Goal: Transaction & Acquisition: Obtain resource

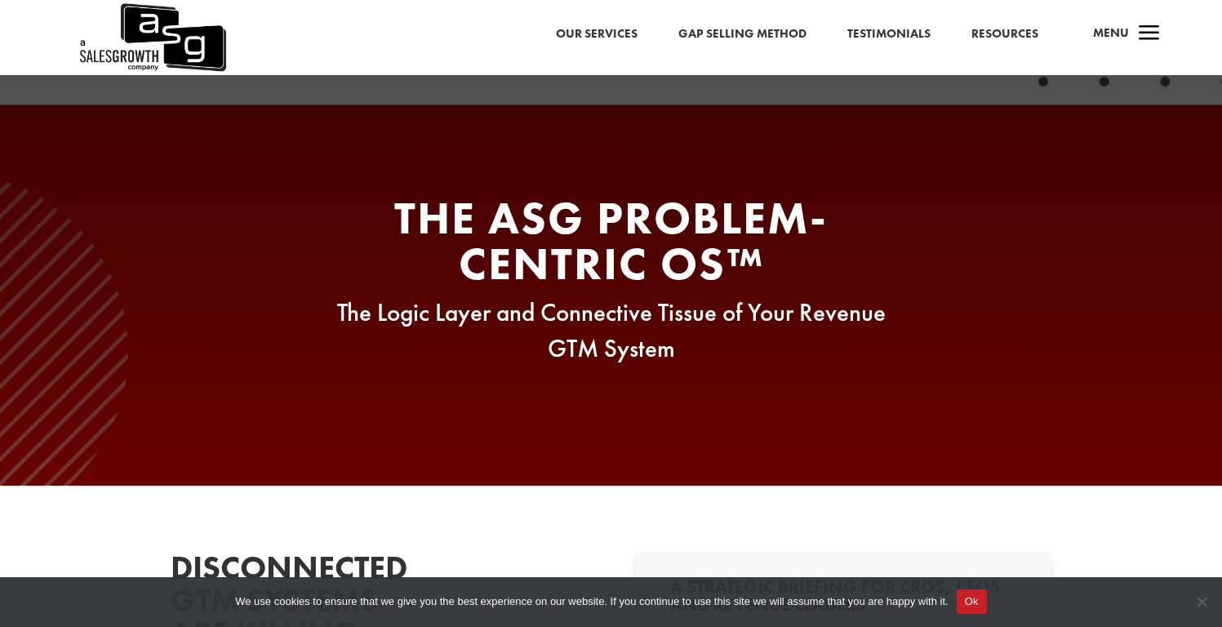
click at [558, 264] on h2 "The ASG Problem-Centric OS™" at bounding box center [611, 245] width 620 height 100
click at [637, 34] on link "Our Services" at bounding box center [597, 34] width 82 height 21
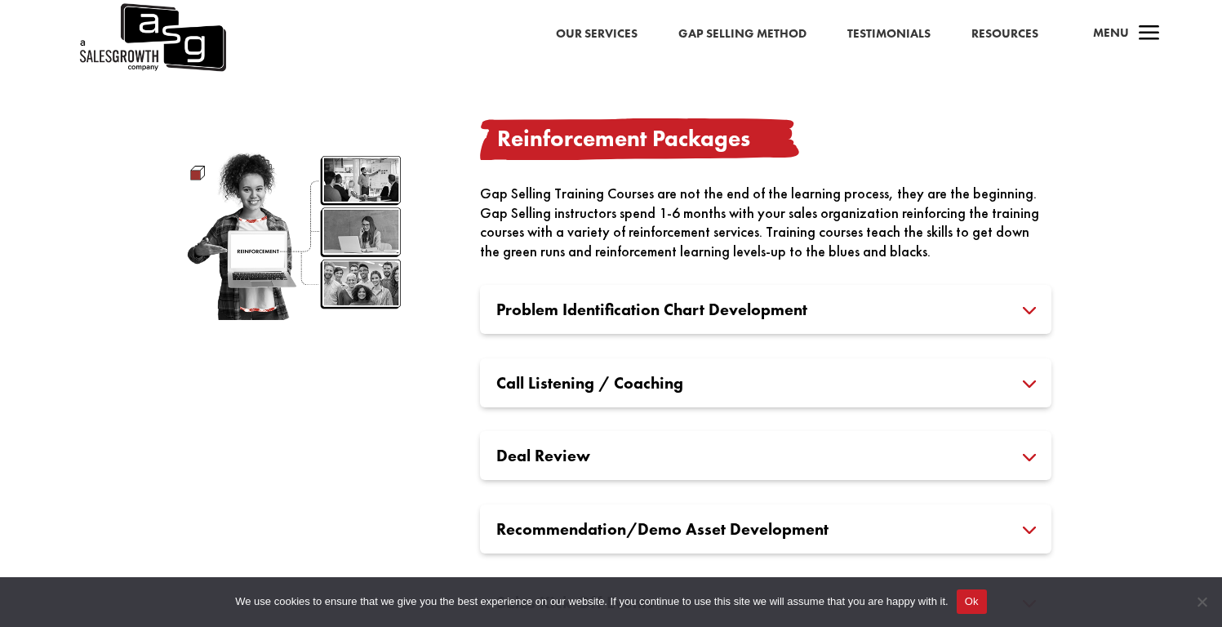
scroll to position [2180, 0]
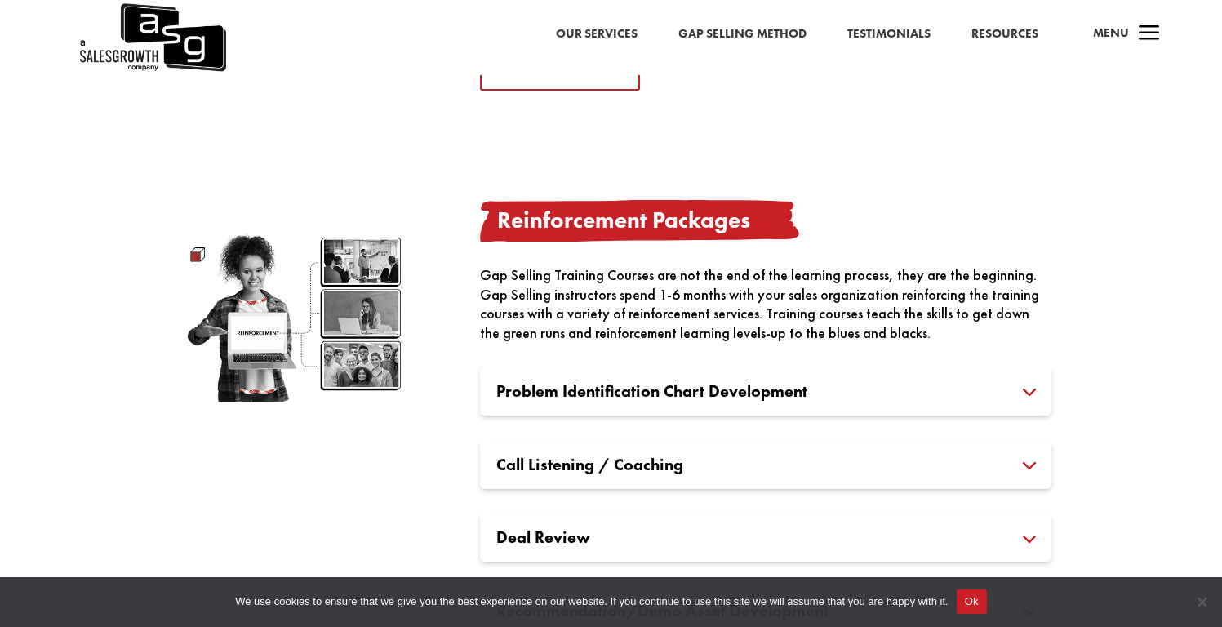
click at [718, 461] on h3 "Call Listening / Coaching" at bounding box center [765, 464] width 539 height 16
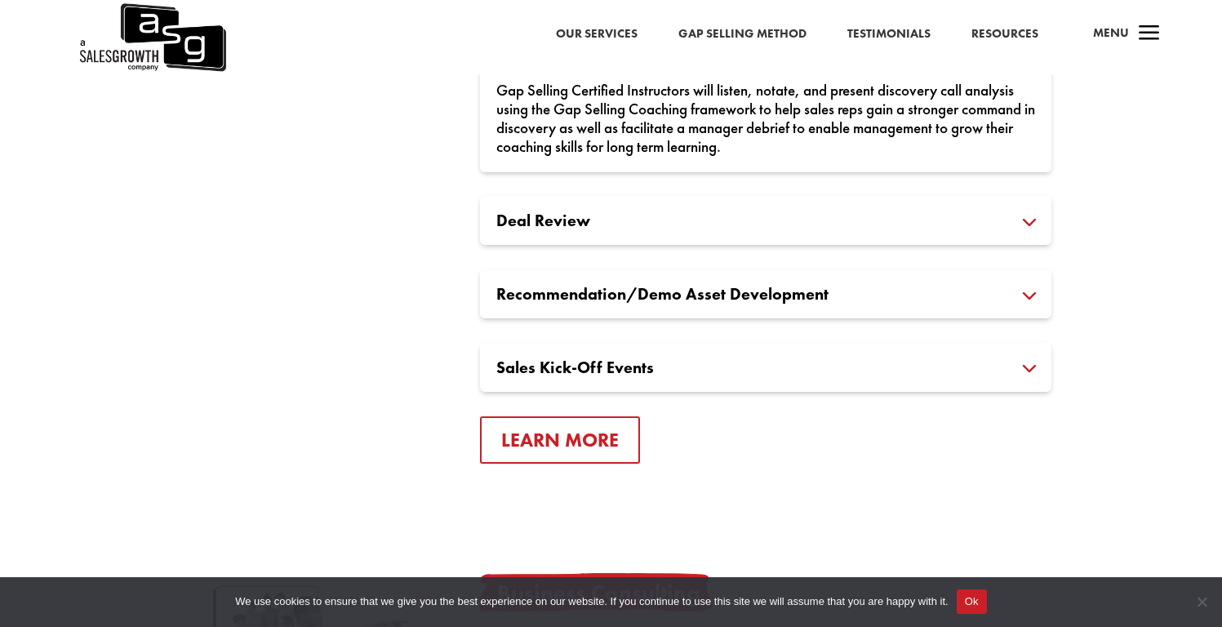
scroll to position [2588, 0]
click at [761, 202] on div "Deal Review Gap Selling Certified Instructors will analyze, evaluate, and score…" at bounding box center [765, 220] width 571 height 49
click at [760, 203] on div "Deal Review Gap Selling Certified Instructors will analyze, evaluate, and score…" at bounding box center [765, 220] width 571 height 49
click at [764, 217] on h3 "Deal Review" at bounding box center [765, 220] width 539 height 16
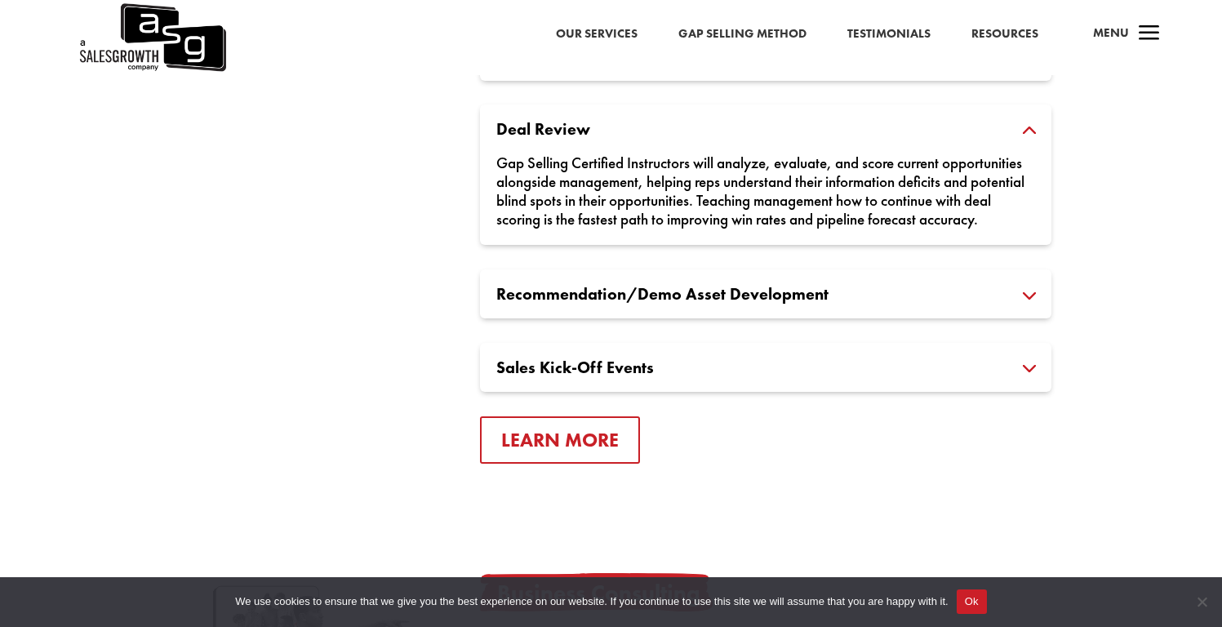
click at [756, 298] on div "Recommendation/Demo Asset Development Gap Selling Certified Instructors will wo…" at bounding box center [765, 293] width 571 height 49
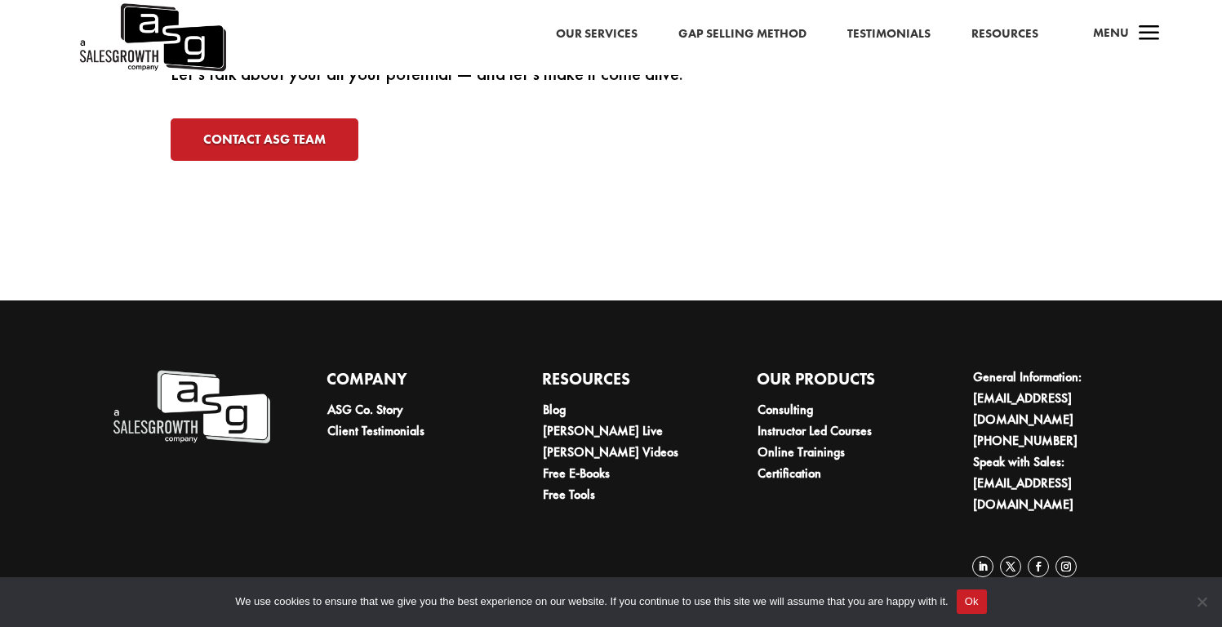
scroll to position [4724, 0]
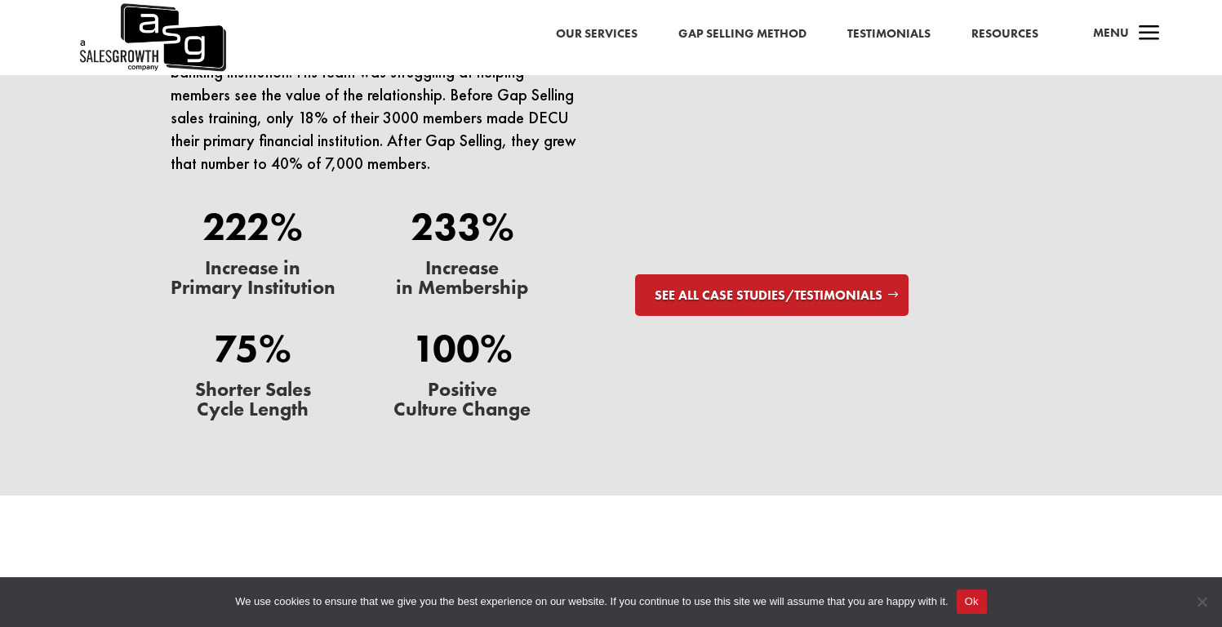
click at [632, 29] on link "Our Services" at bounding box center [597, 34] width 82 height 21
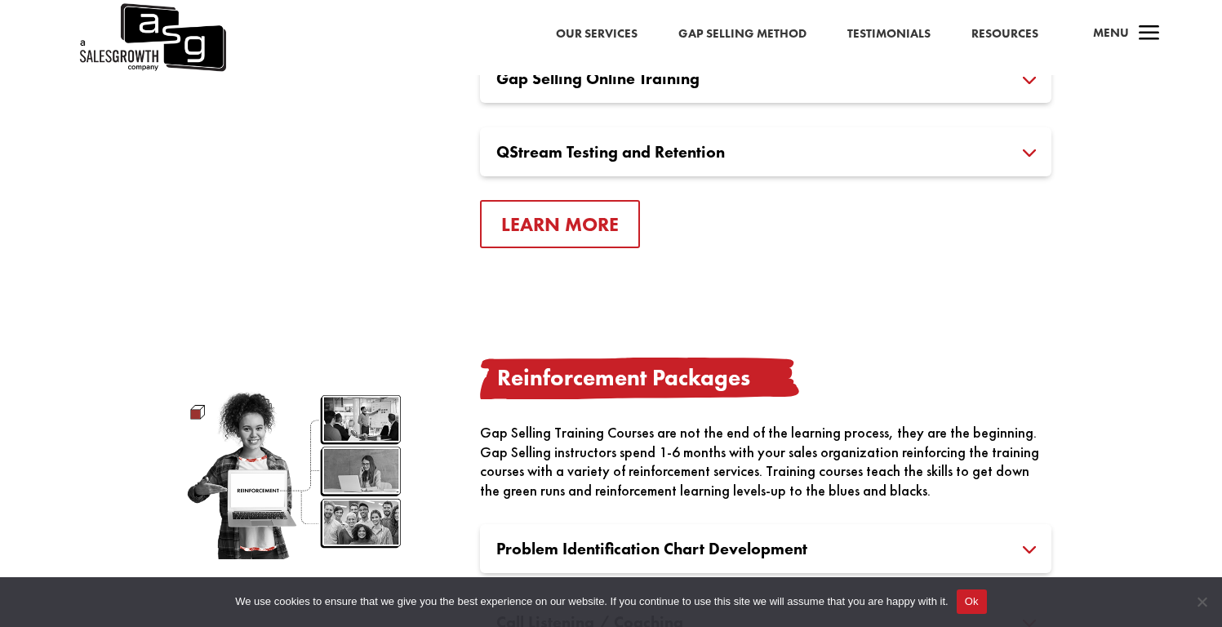
scroll to position [1356, 0]
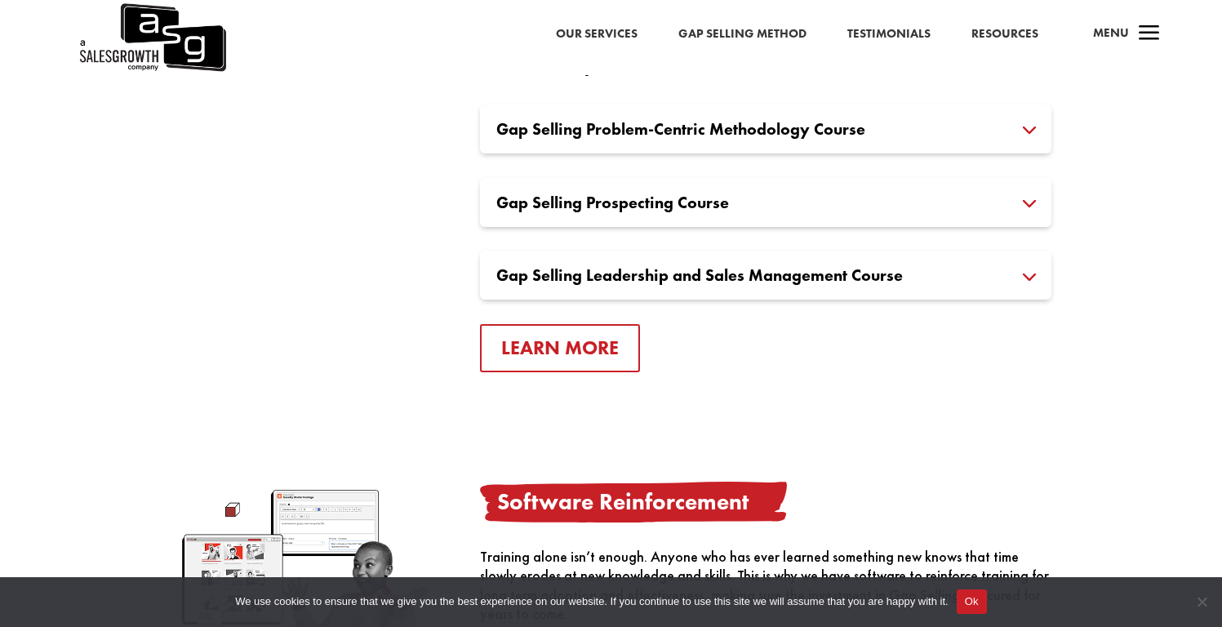
click at [626, 208] on h3 "Gap Selling Prospecting Course" at bounding box center [765, 202] width 539 height 16
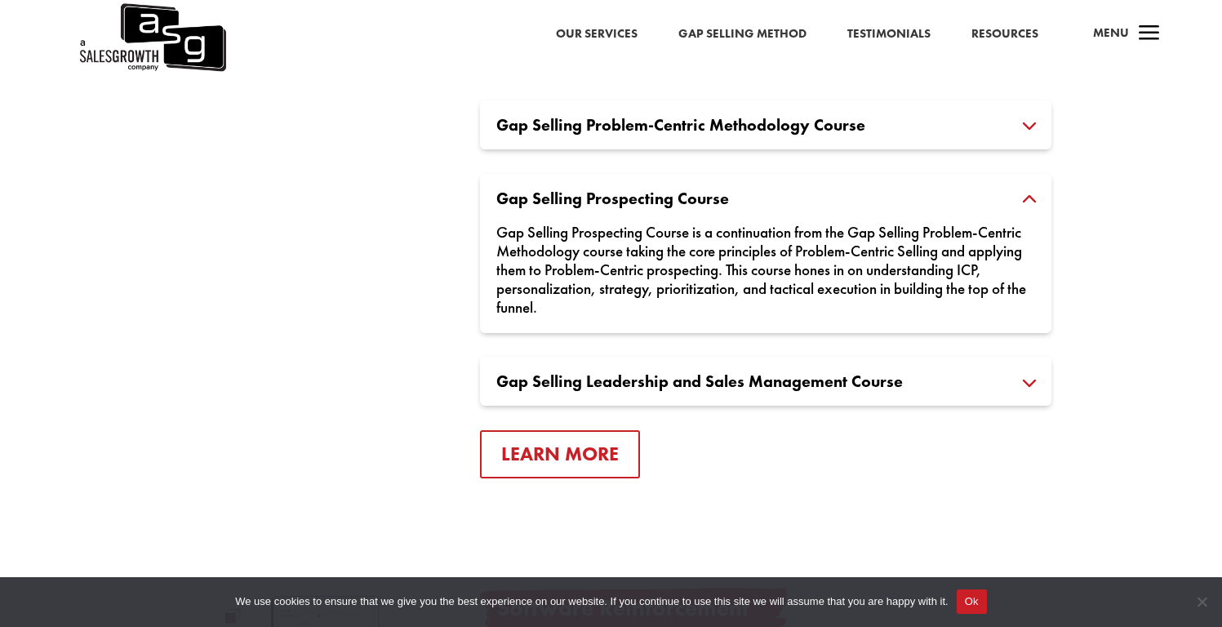
scroll to position [1962, 0]
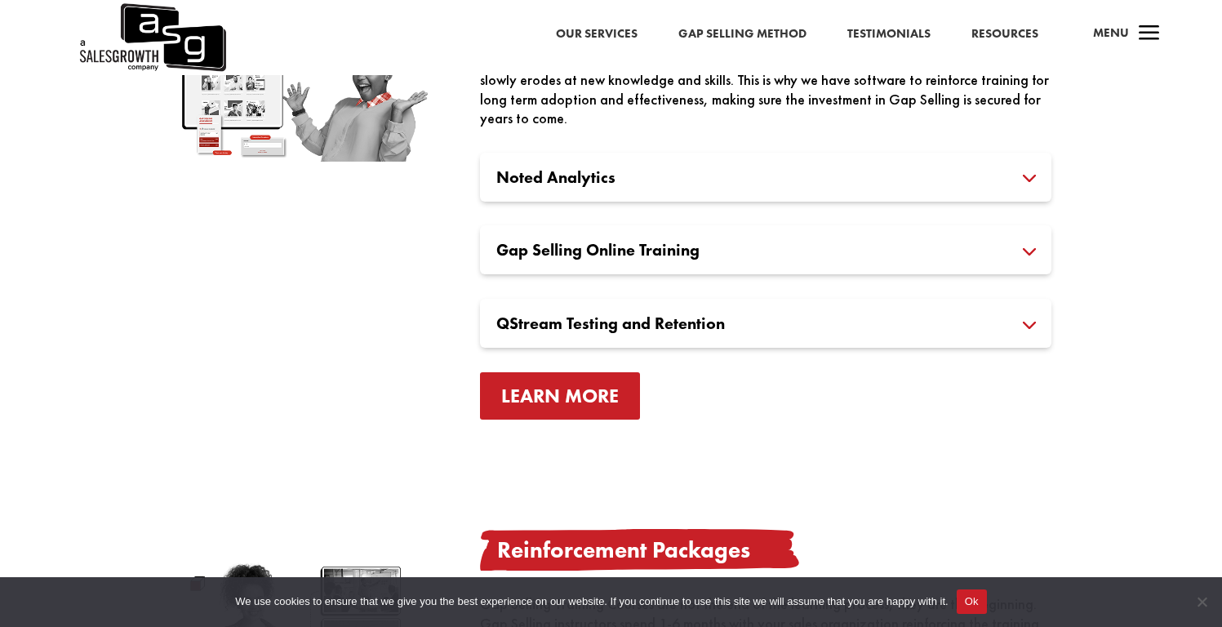
click at [527, 408] on link "Learn More" at bounding box center [560, 396] width 160 height 48
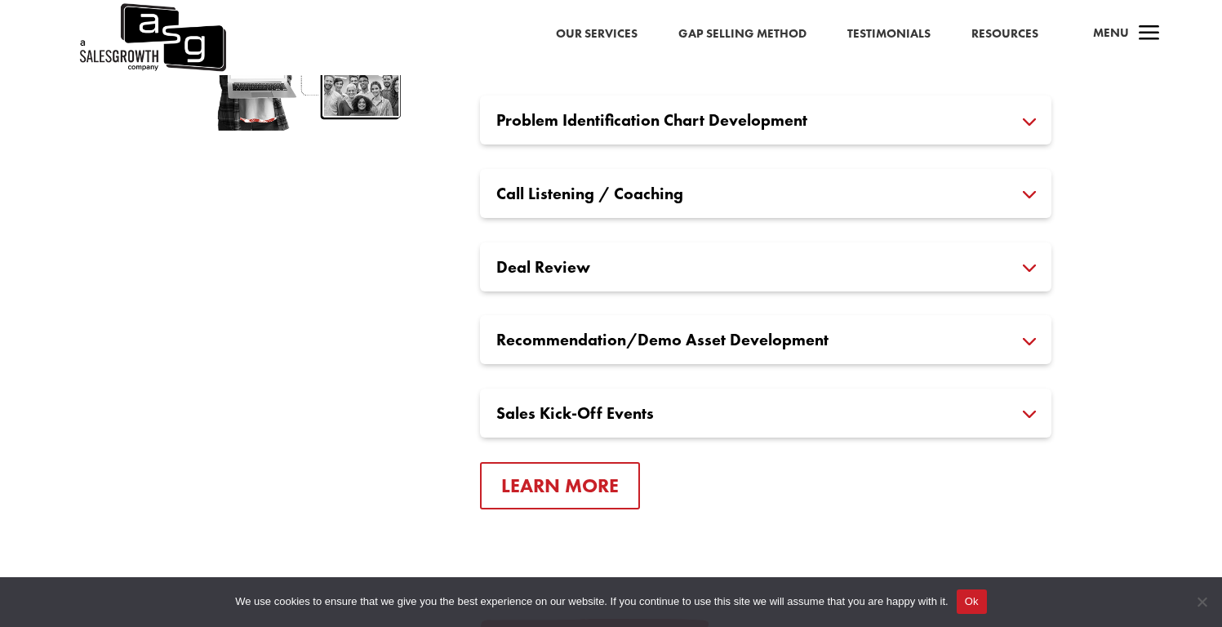
scroll to position [2593, 0]
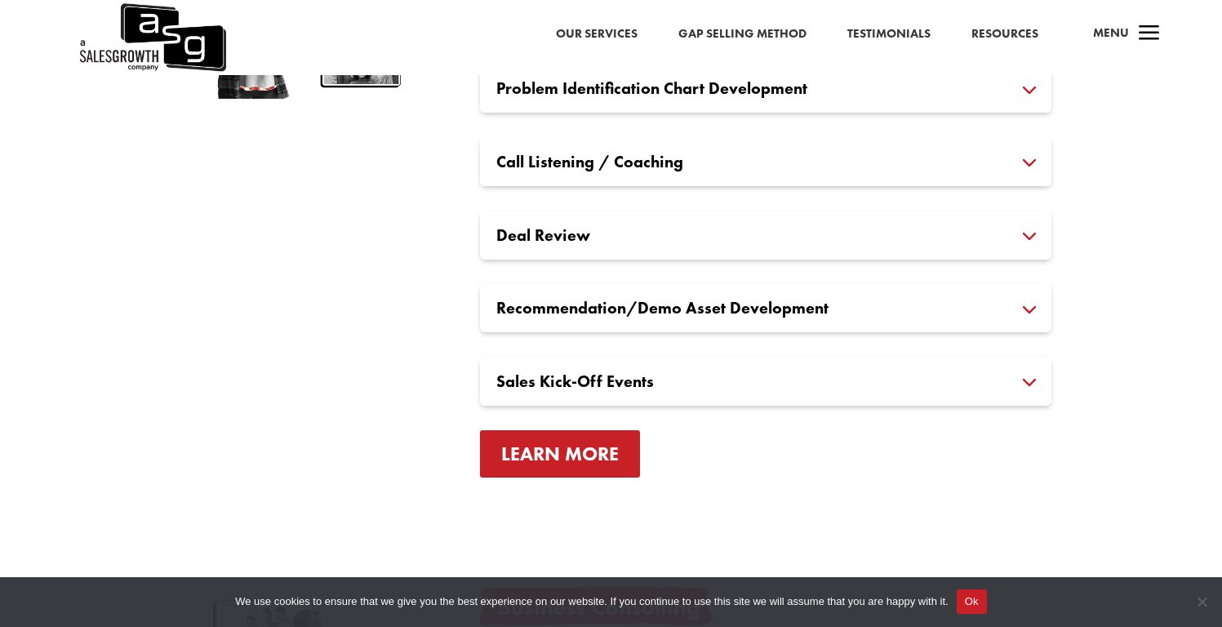
click at [527, 460] on link "Learn More" at bounding box center [560, 454] width 160 height 48
drag, startPoint x: 554, startPoint y: 406, endPoint x: 597, endPoint y: 374, distance: 53.1
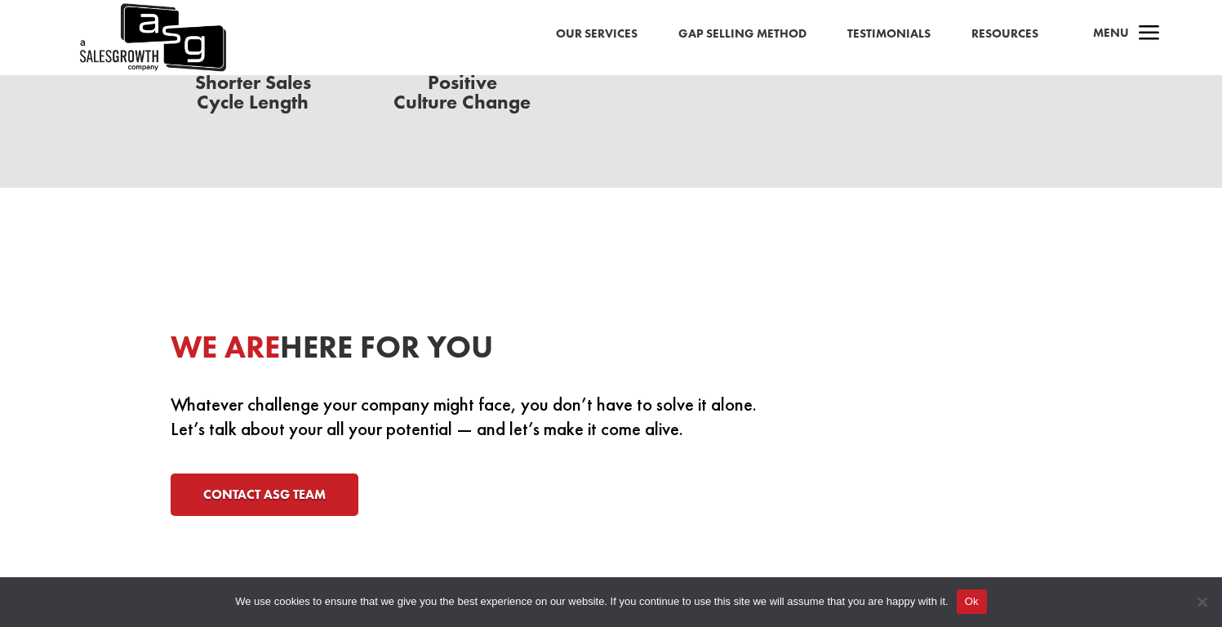
scroll to position [5387, 0]
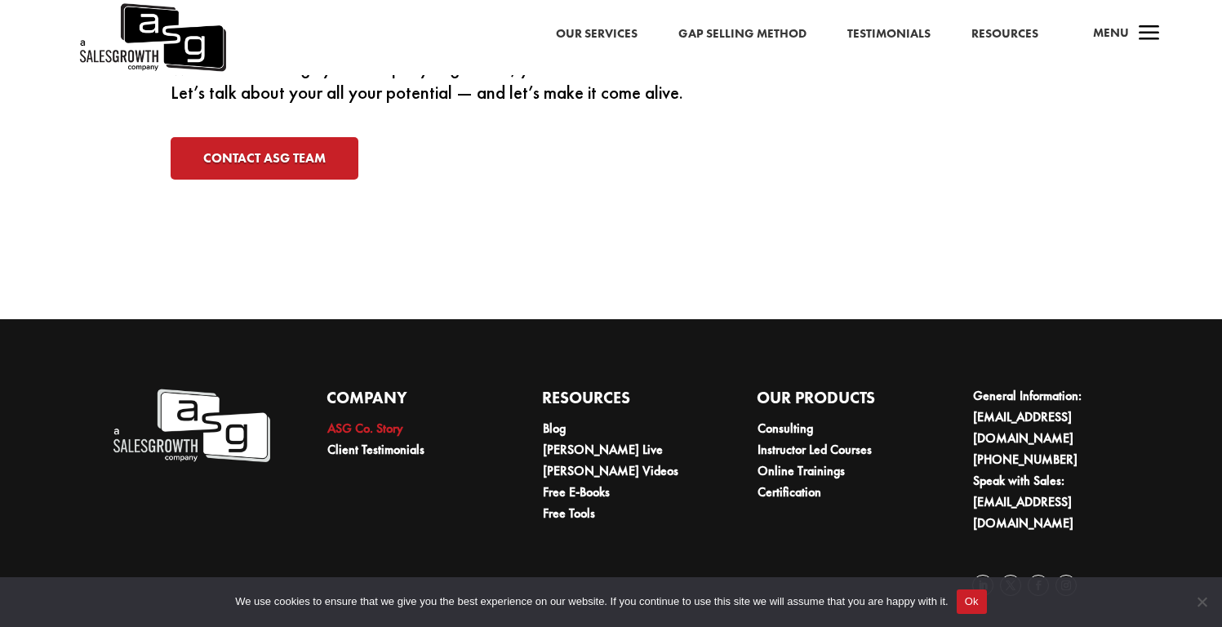
click at [357, 424] on link "ASG Co. Story" at bounding box center [365, 428] width 76 height 17
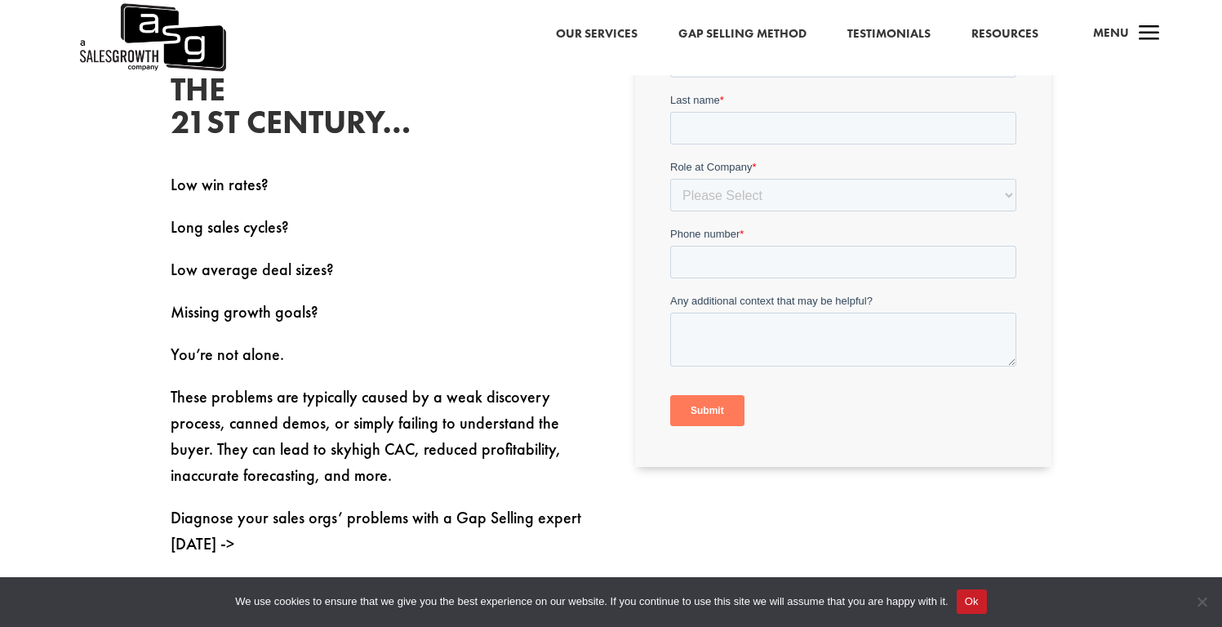
scroll to position [819, 0]
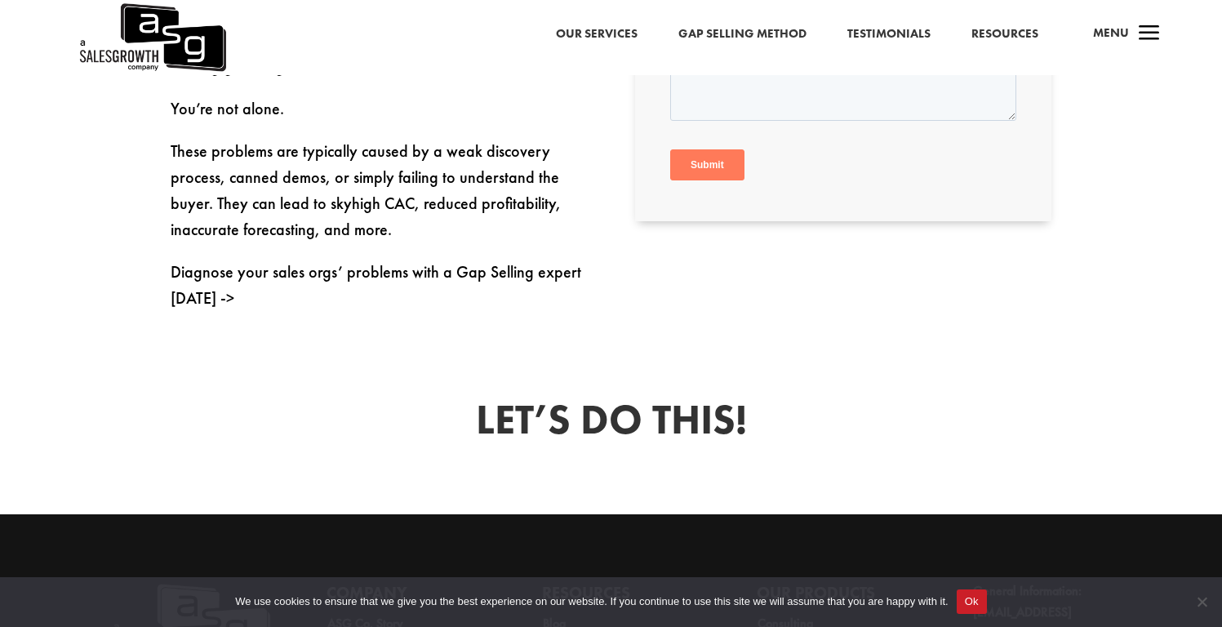
drag, startPoint x: 535, startPoint y: 347, endPoint x: 543, endPoint y: 354, distance: 10.4
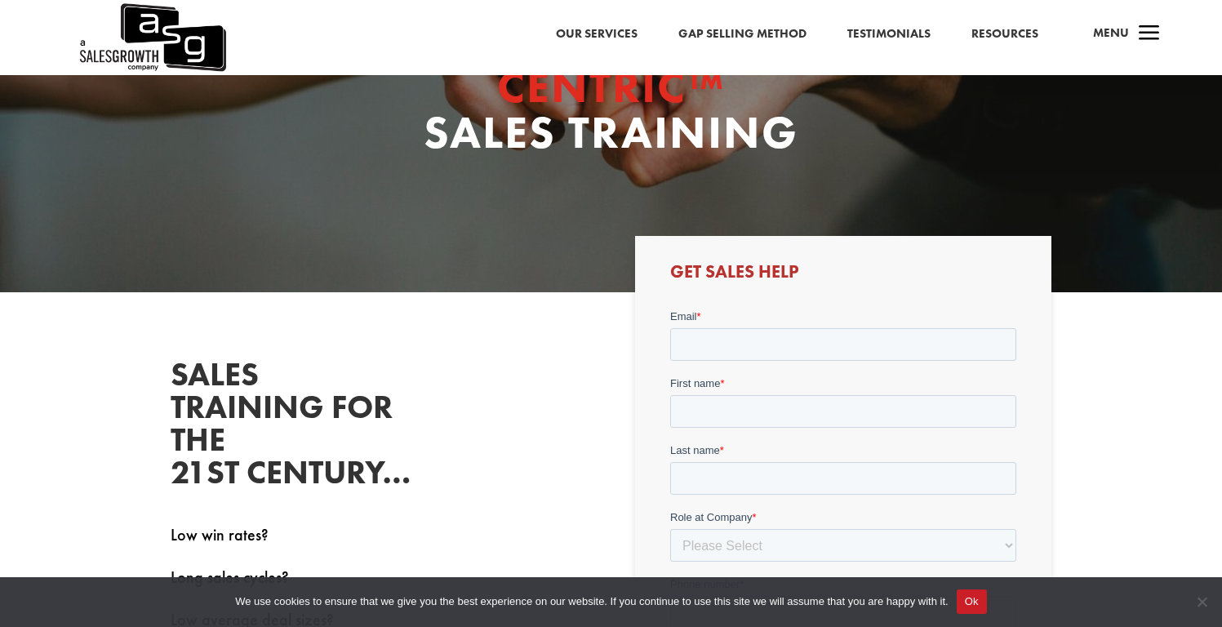
scroll to position [33, 0]
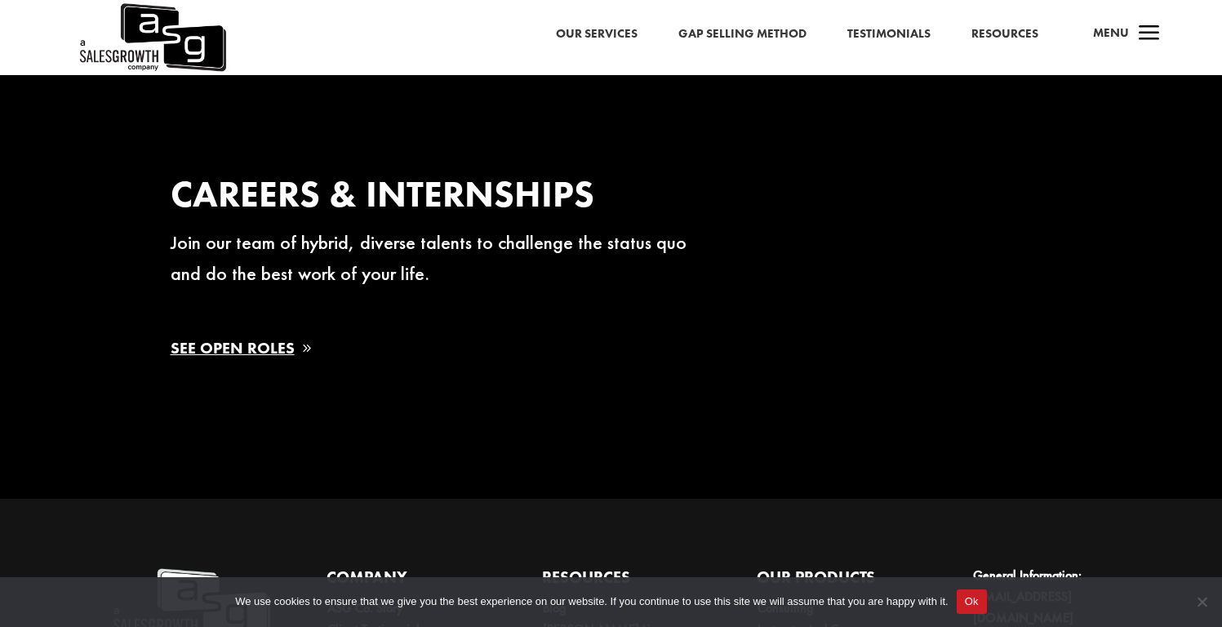
scroll to position [2717, 0]
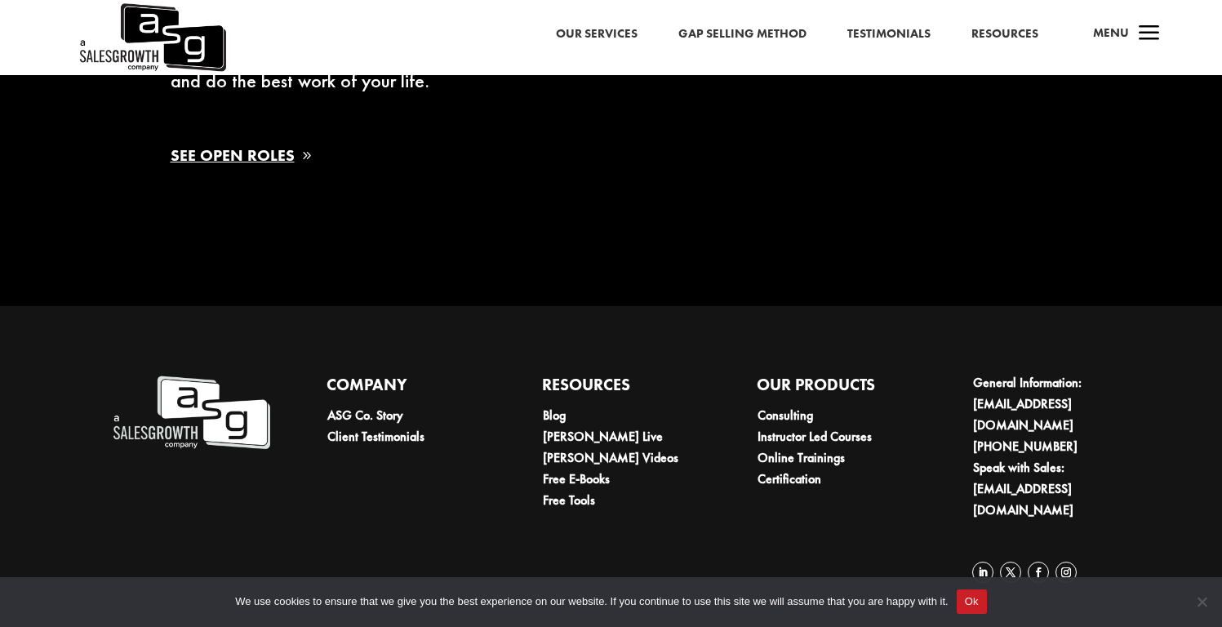
click at [188, 31] on img at bounding box center [152, 37] width 149 height 75
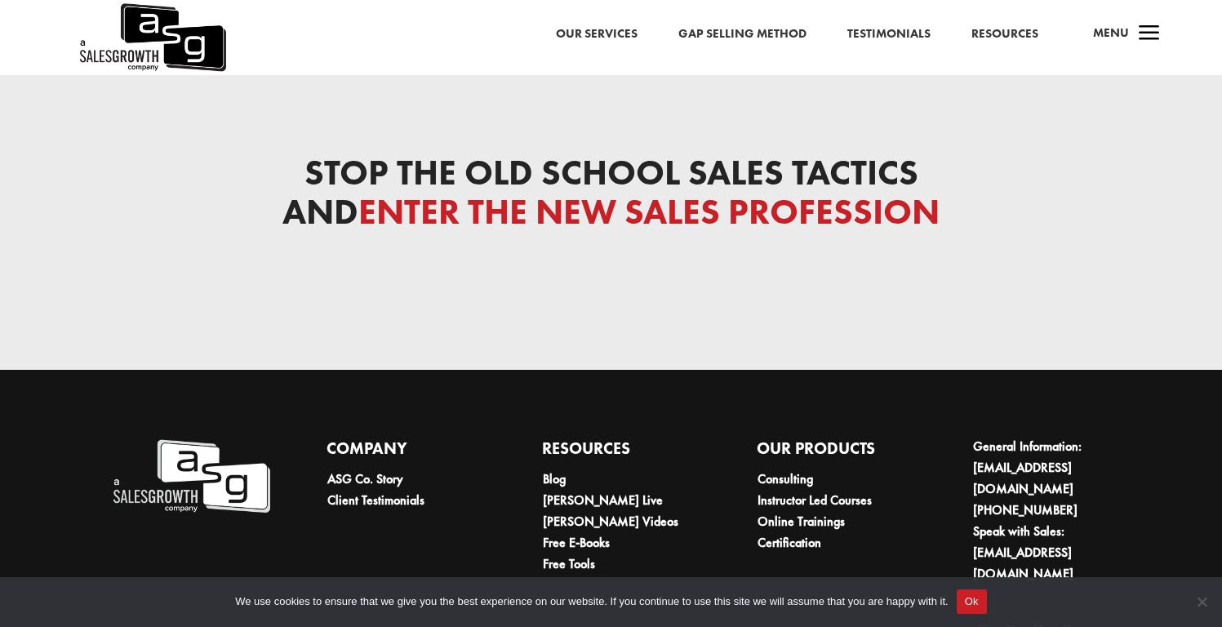
scroll to position [5451, 0]
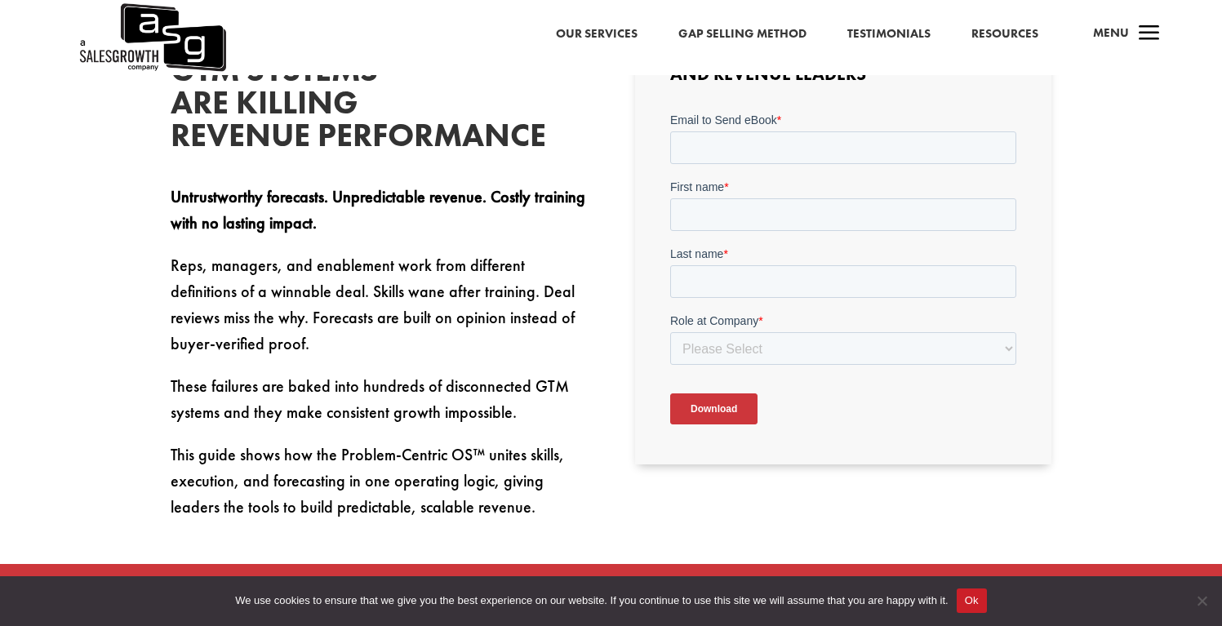
scroll to position [525, 0]
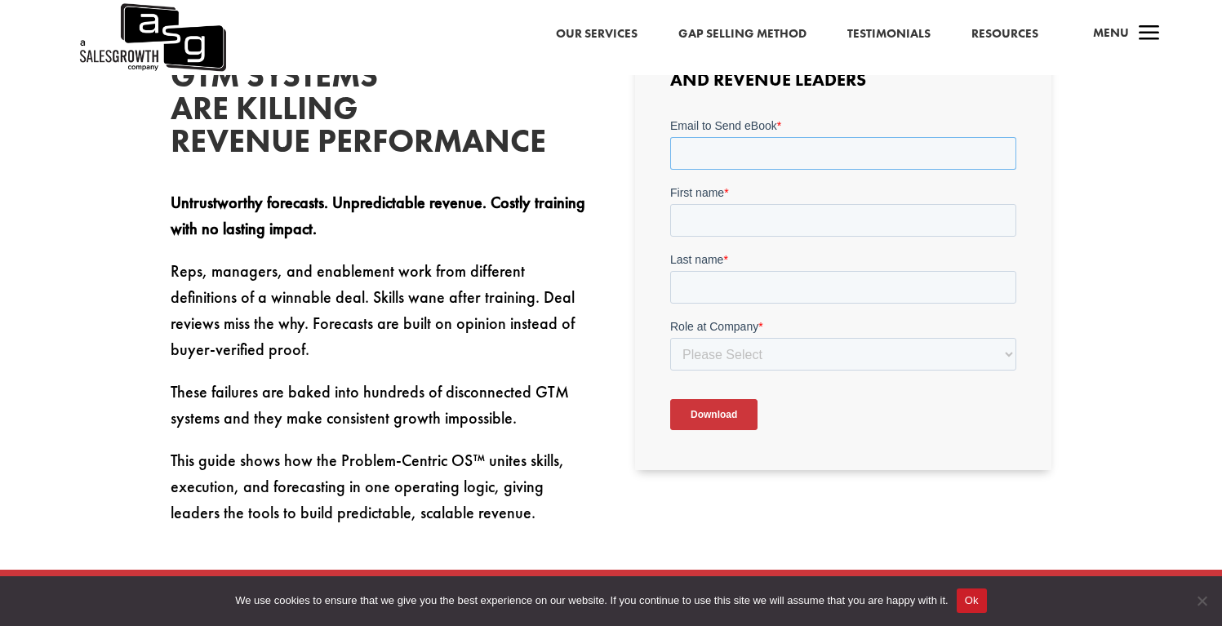
click at [762, 162] on input "Email to Send eBook *" at bounding box center [843, 152] width 346 height 33
type input "[EMAIL_ADDRESS][DOMAIN_NAME]"
click at [749, 214] on input "First name *" at bounding box center [843, 219] width 346 height 33
type input "mor"
type input "assouline"
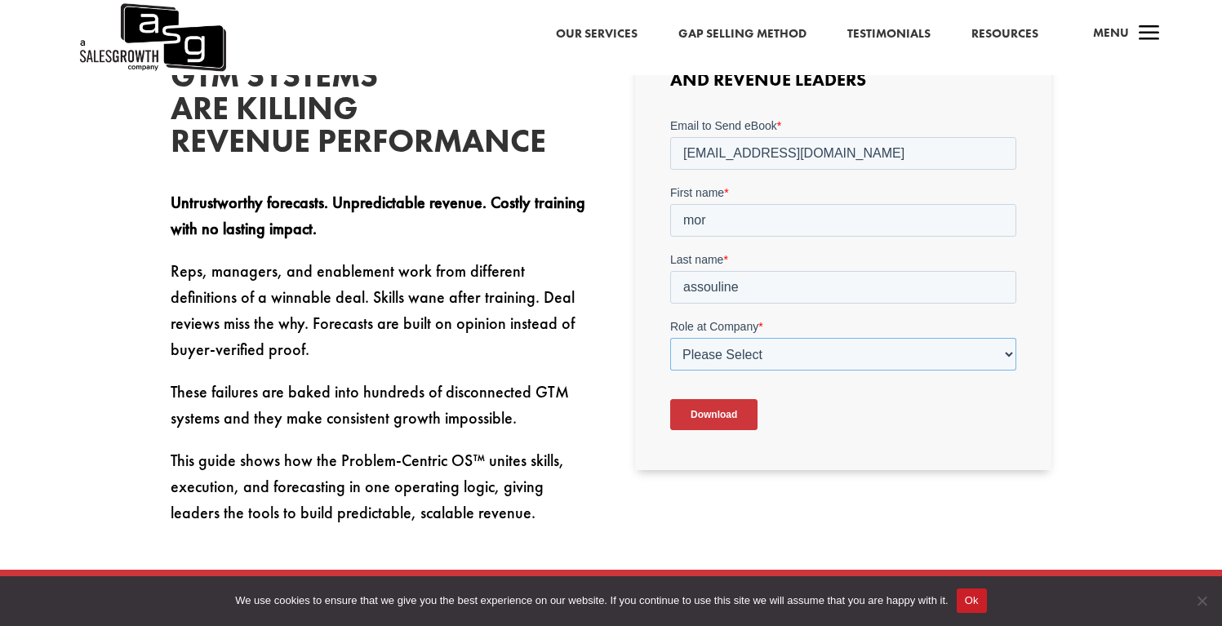
click at [754, 356] on select "Please Select C-Level (CRO, CSO, etc) Senior Leadership (VP of Sales, VP of Ena…" at bounding box center [843, 353] width 346 height 33
select select "Other"
click at [670, 337] on select "Please Select C-Level (CRO, CSO, etc) Senior Leadership (VP of Sales, VP of Ena…" at bounding box center [843, 353] width 346 height 33
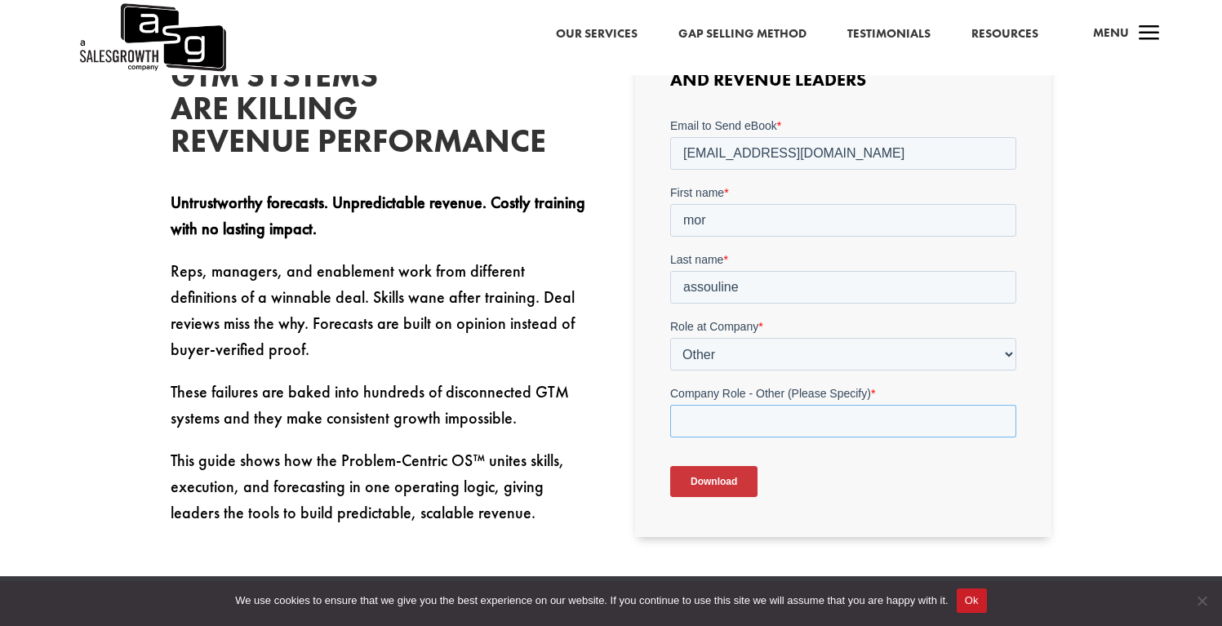
click at [731, 419] on input "Company Role - Other (Please Specify) *" at bounding box center [843, 420] width 346 height 33
click at [756, 356] on select "Please Select C-Level (CRO, CSO, etc) Senior Leadership (VP of Sales, VP of Ena…" at bounding box center [843, 353] width 346 height 33
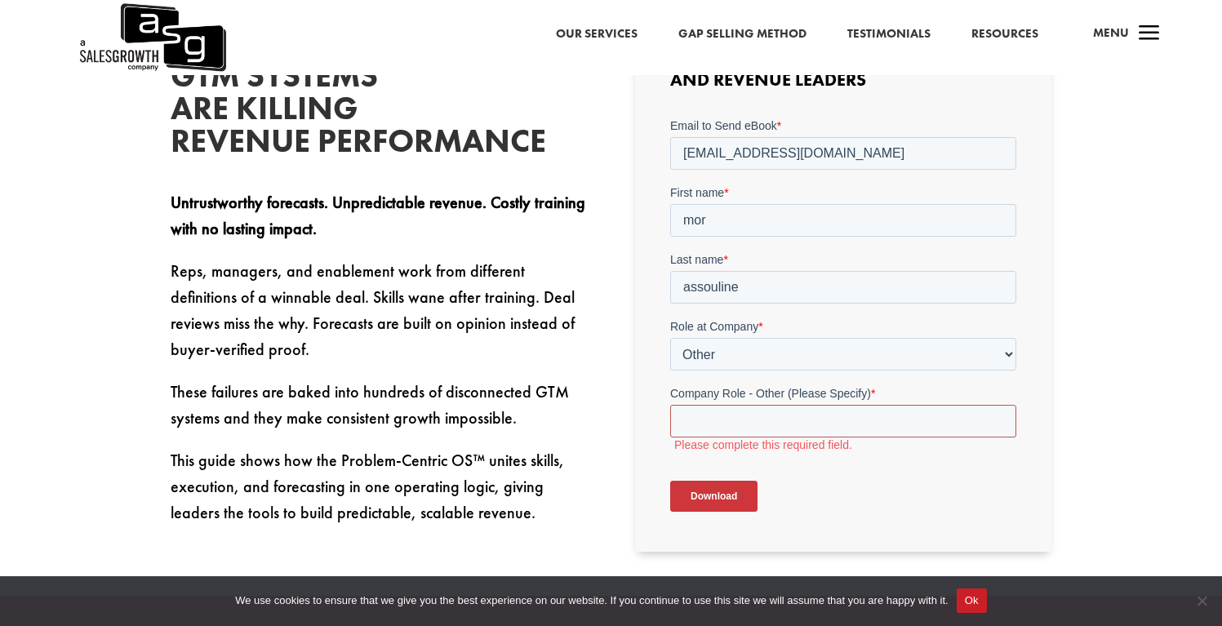
click at [756, 411] on input "Company Role - Other (Please Specify) *" at bounding box center [843, 420] width 346 height 33
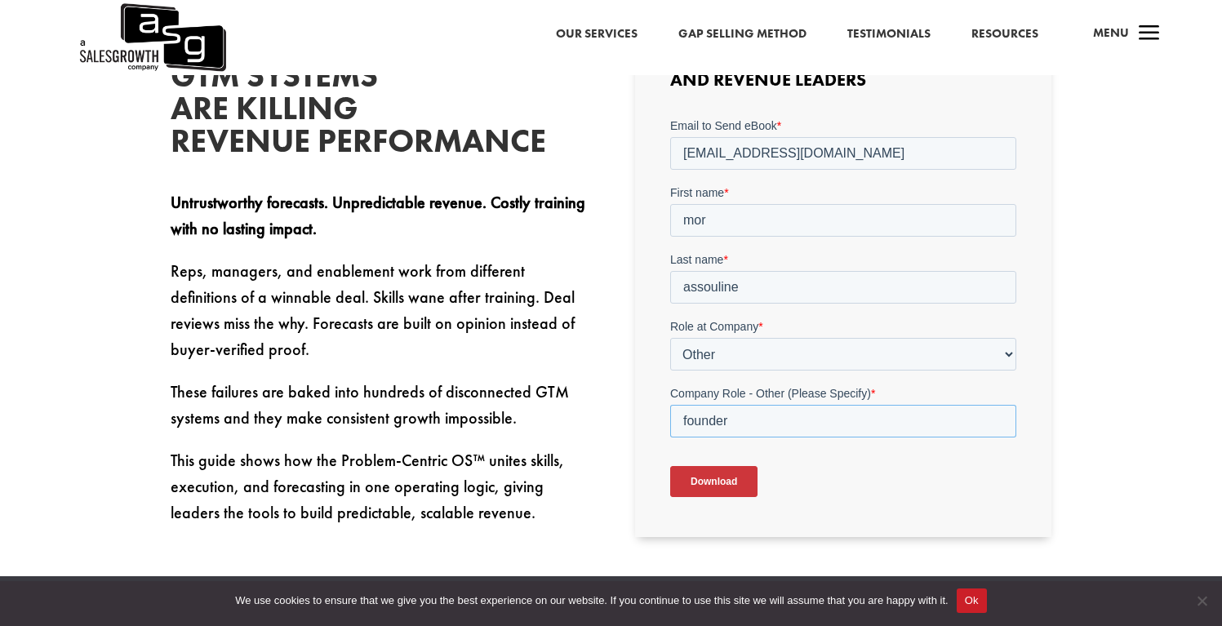
type input "founder"
click at [709, 481] on input "Download" at bounding box center [713, 480] width 87 height 31
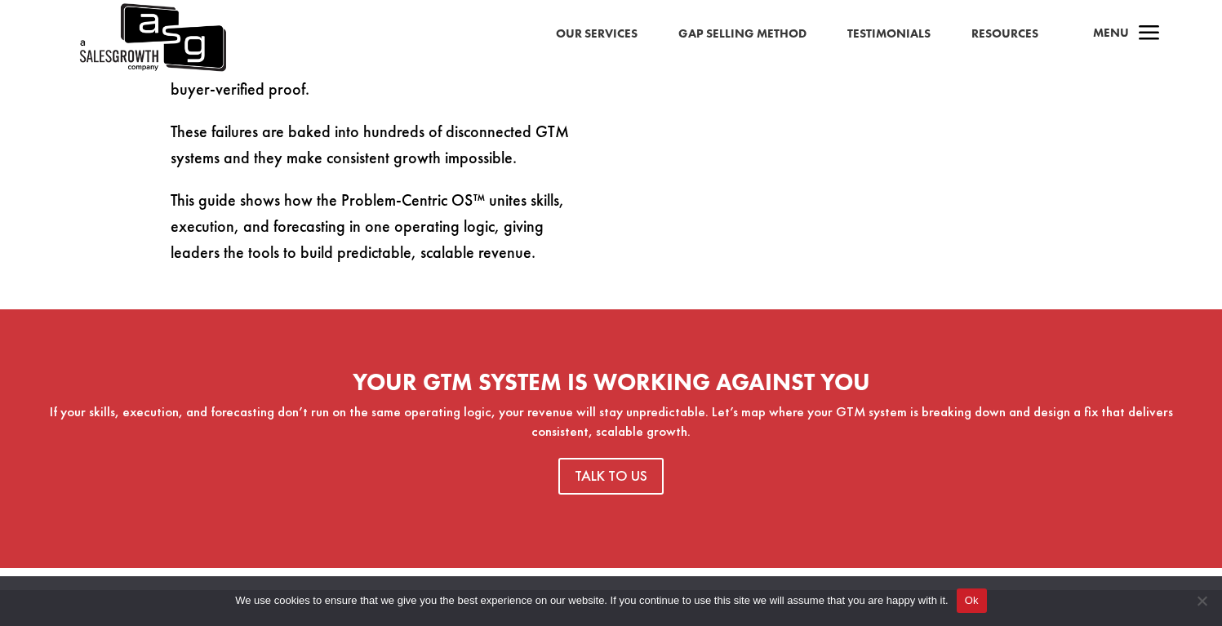
scroll to position [1060, 0]
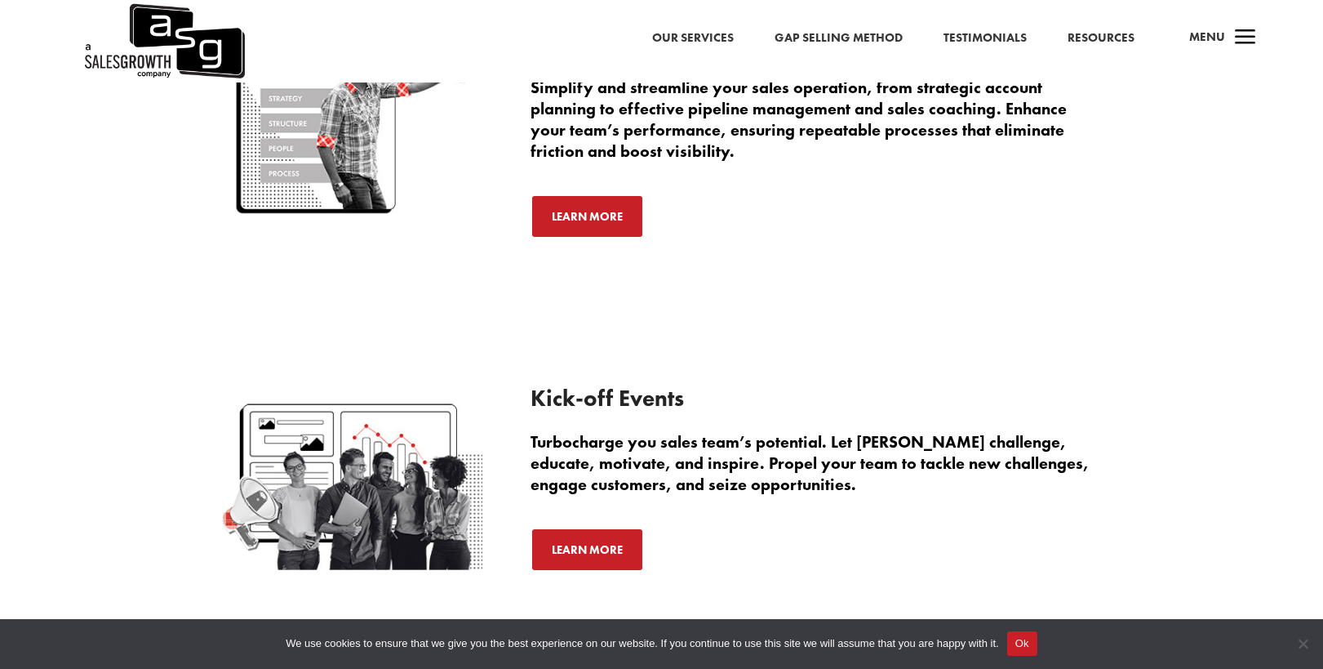
scroll to position [2606, 0]
